Goal: Information Seeking & Learning: Learn about a topic

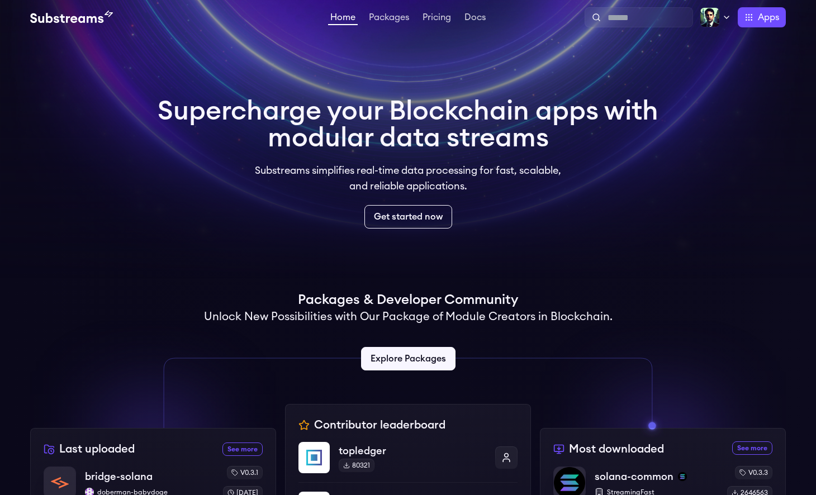
scroll to position [361, 0]
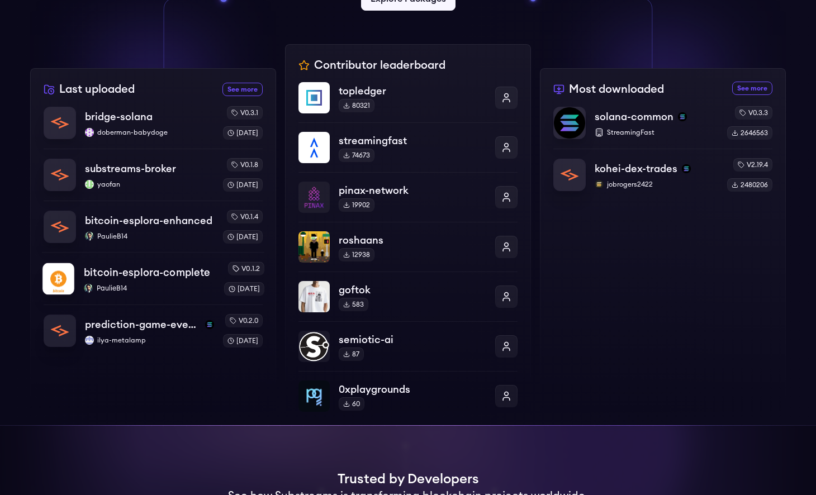
click at [149, 292] on p "PaulieB14" at bounding box center [149, 288] width 131 height 9
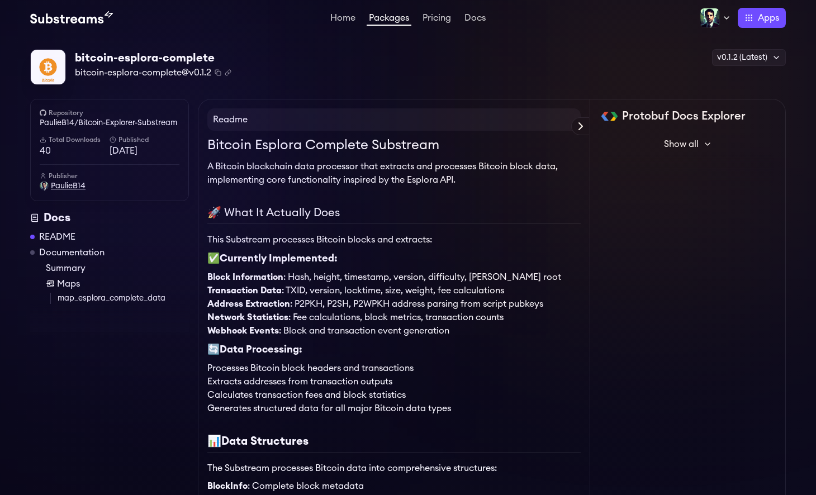
click at [65, 187] on span "PaulieB14" at bounding box center [68, 186] width 35 height 11
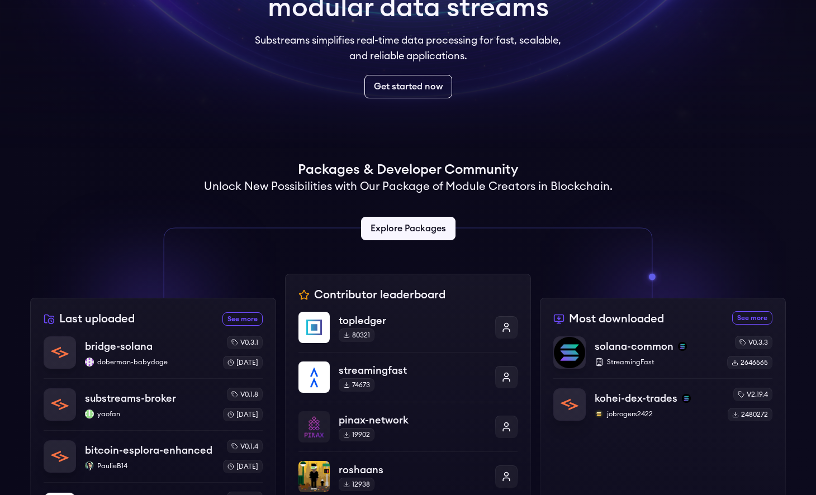
scroll to position [370, 0]
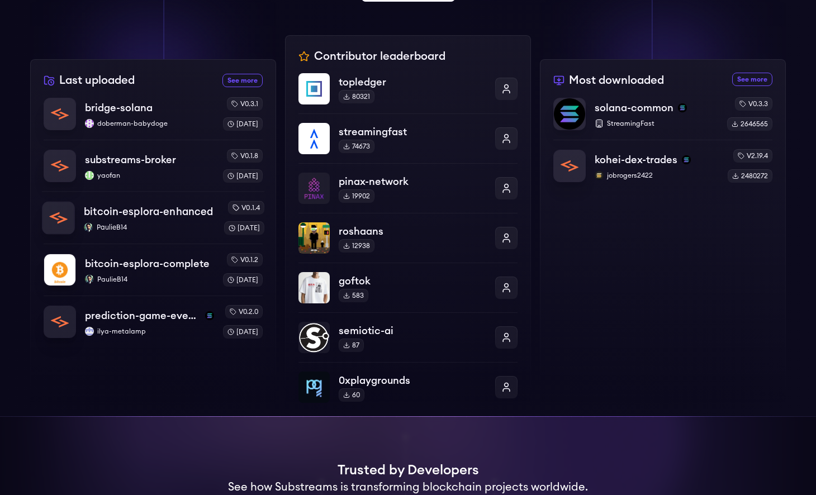
click at [134, 228] on p "PaulieB14" at bounding box center [149, 227] width 131 height 9
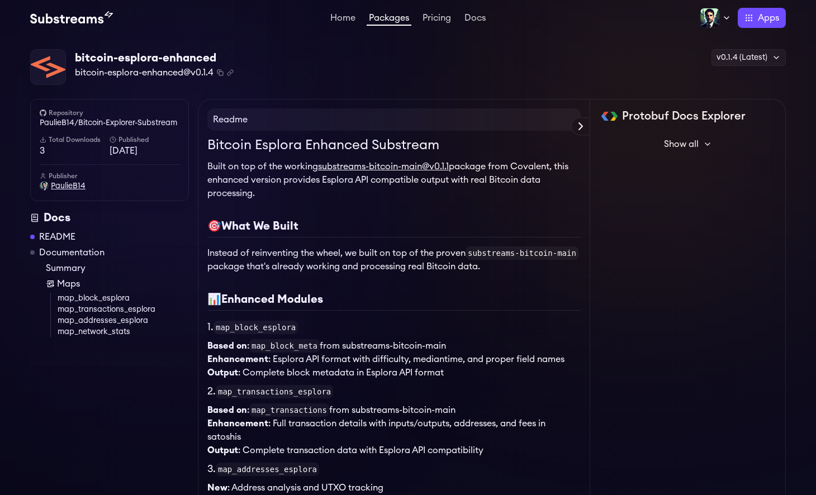
click at [63, 185] on span "PaulieB14" at bounding box center [68, 186] width 35 height 11
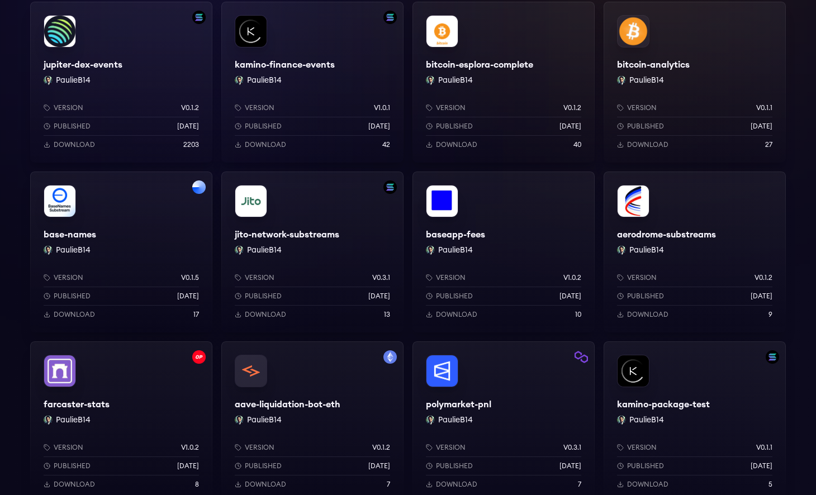
scroll to position [310, 0]
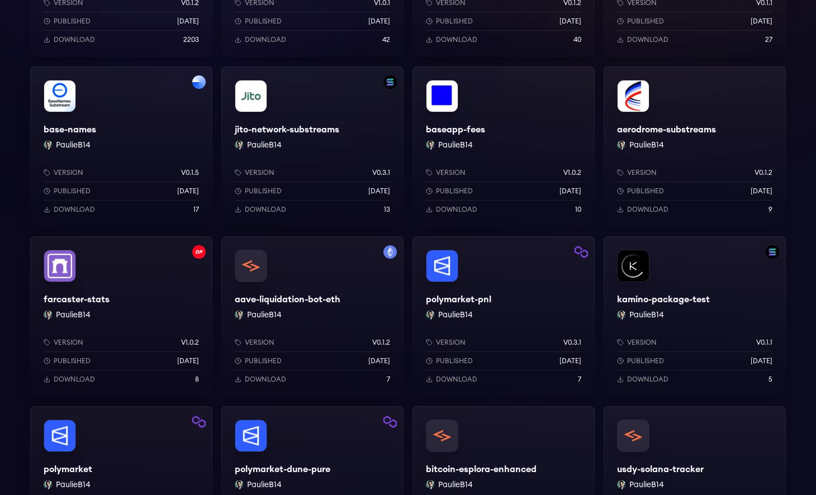
click at [143, 291] on div "farcaster-stats PaulieB14 Version v1.0.2 Published [DATE] Download 8" at bounding box center [121, 316] width 182 height 161
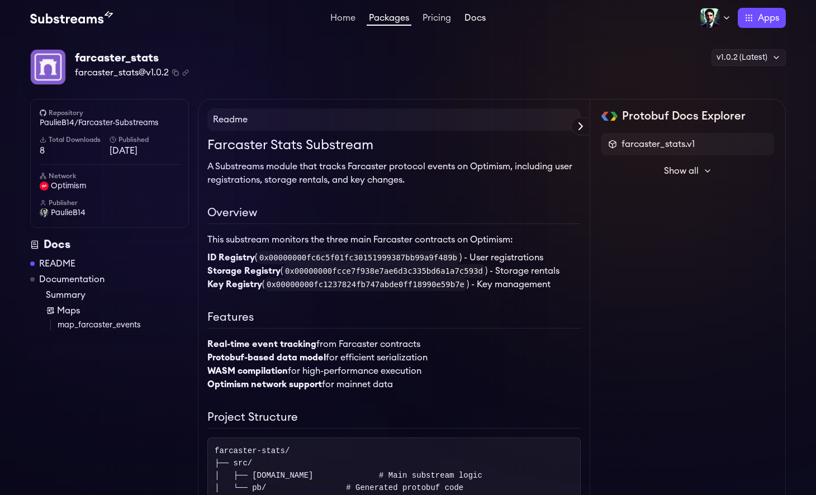
click at [485, 17] on link "Docs" at bounding box center [475, 18] width 26 height 11
click at [66, 214] on span "PaulieB14" at bounding box center [68, 212] width 35 height 11
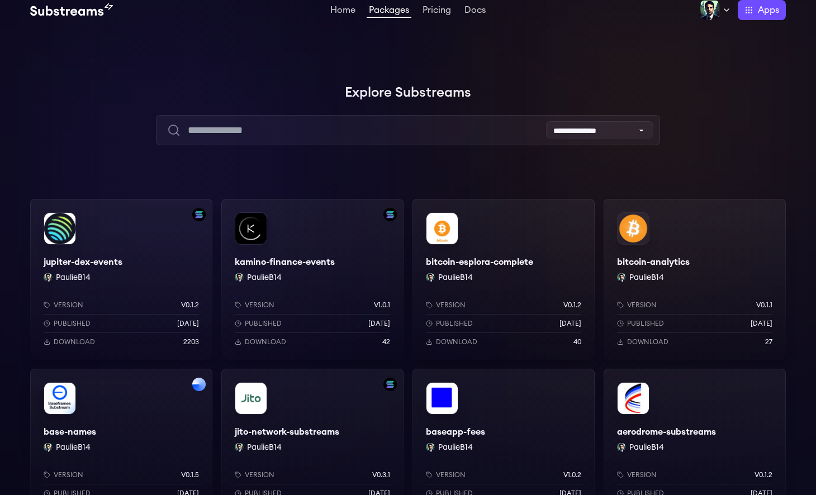
scroll to position [10, 0]
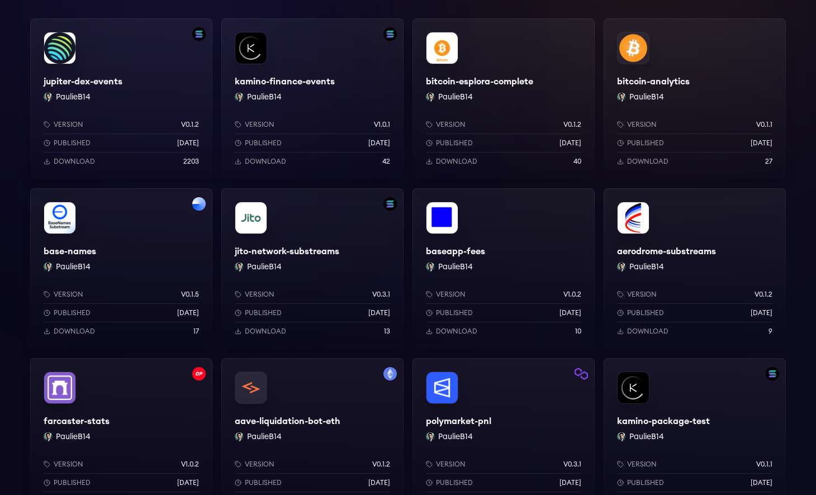
scroll to position [164, 0]
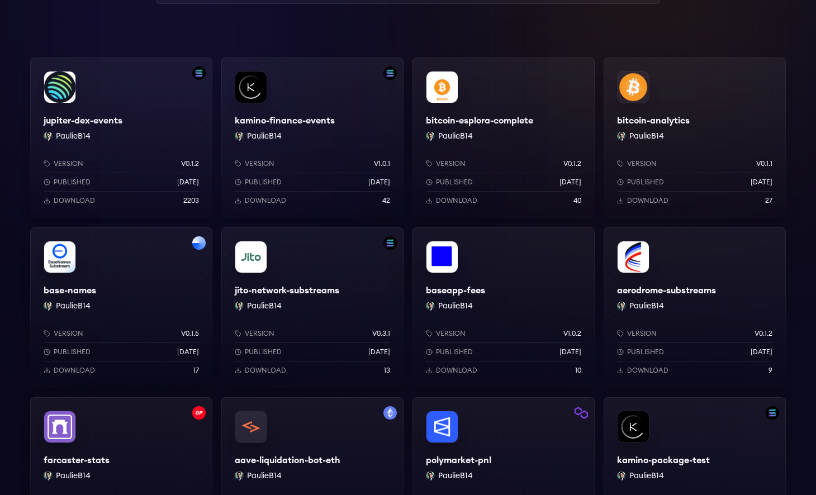
scroll to position [145, 0]
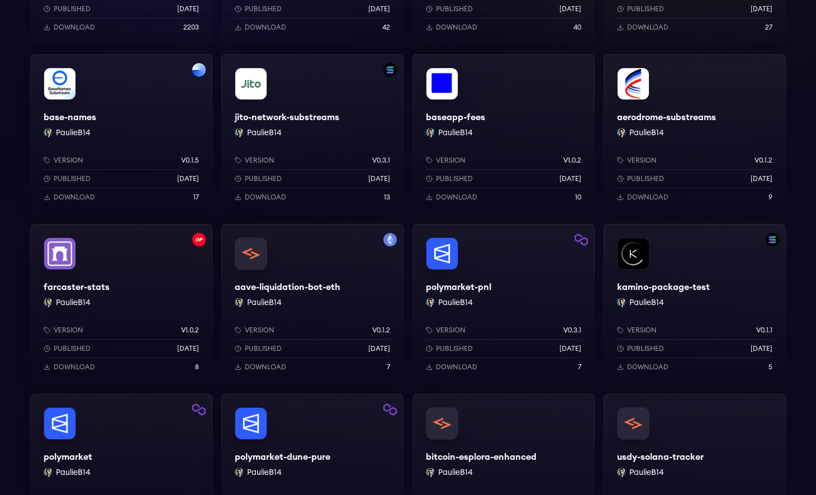
scroll to position [43, 0]
